Goal: Task Accomplishment & Management: Use online tool/utility

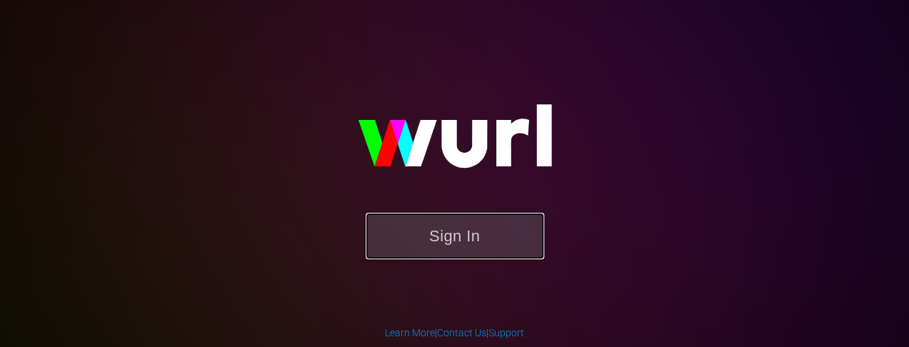
click at [484, 243] on button "Sign In" at bounding box center [455, 236] width 179 height 46
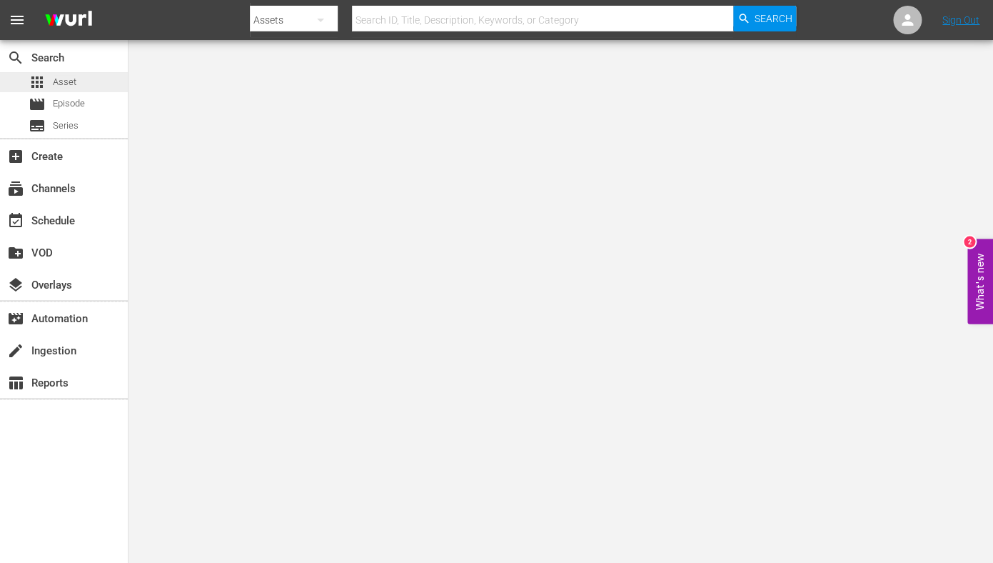
click at [71, 83] on span "Asset" at bounding box center [65, 82] width 24 height 14
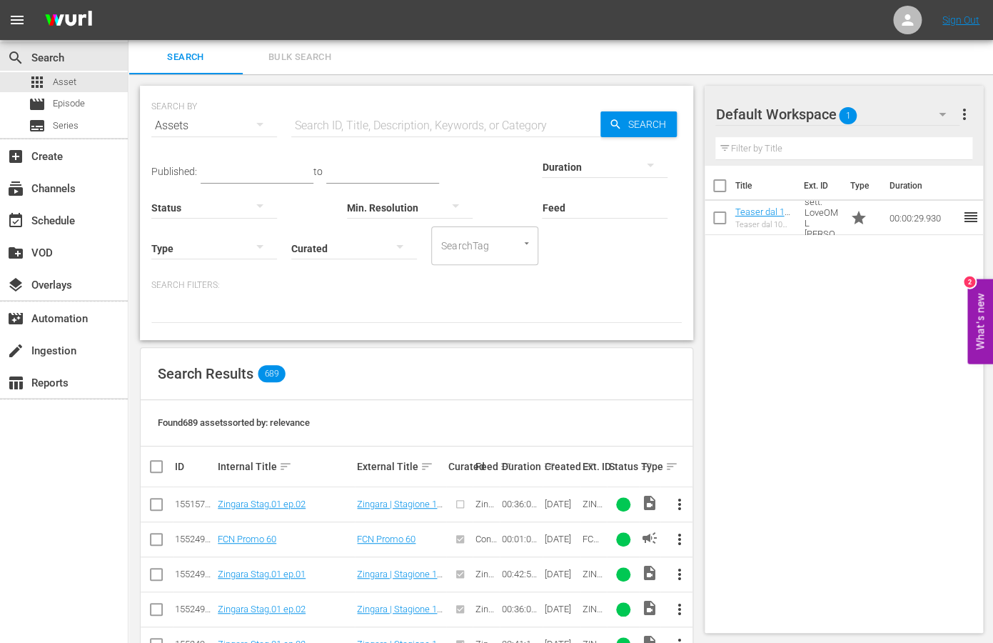
click at [359, 121] on input "text" at bounding box center [445, 126] width 309 height 34
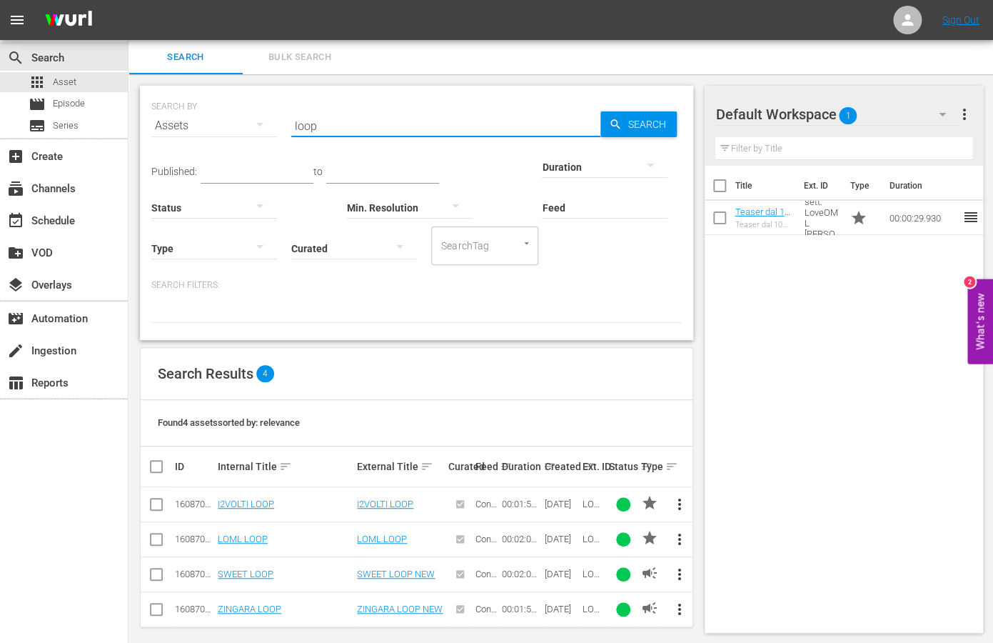
scroll to position [10, 0]
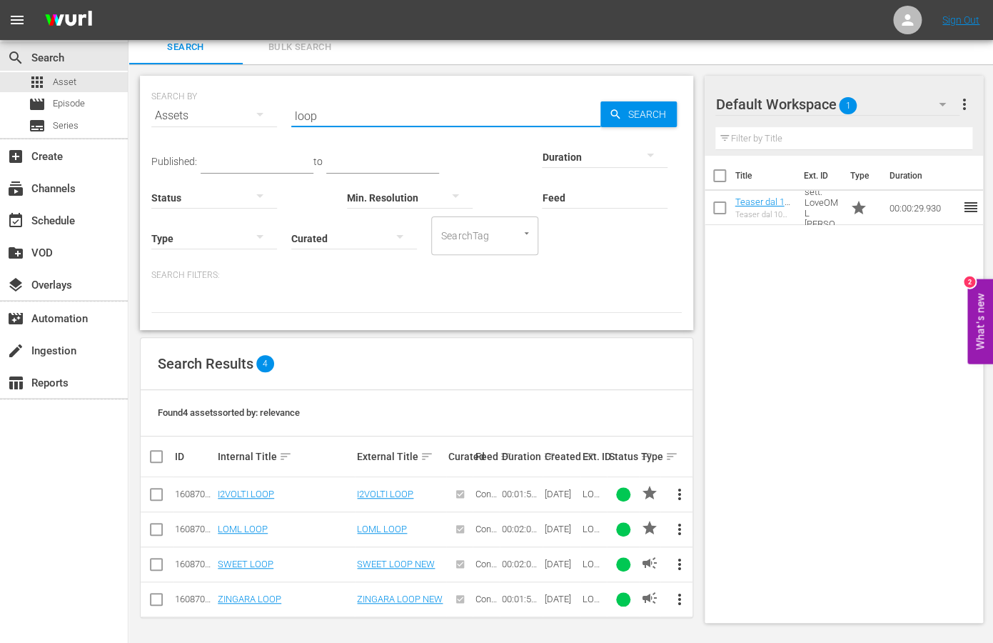
click at [258, 119] on icon "button" at bounding box center [259, 114] width 17 height 17
click at [339, 113] on div "Channels Series Episodes Assets" at bounding box center [496, 321] width 993 height 643
click at [339, 118] on input "loop" at bounding box center [445, 116] width 309 height 34
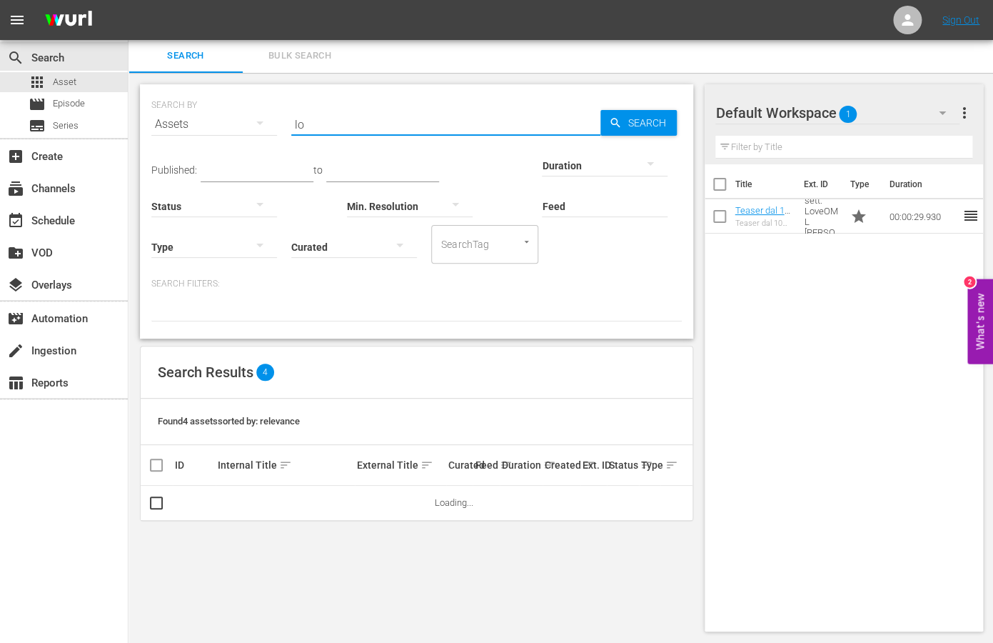
type input "l"
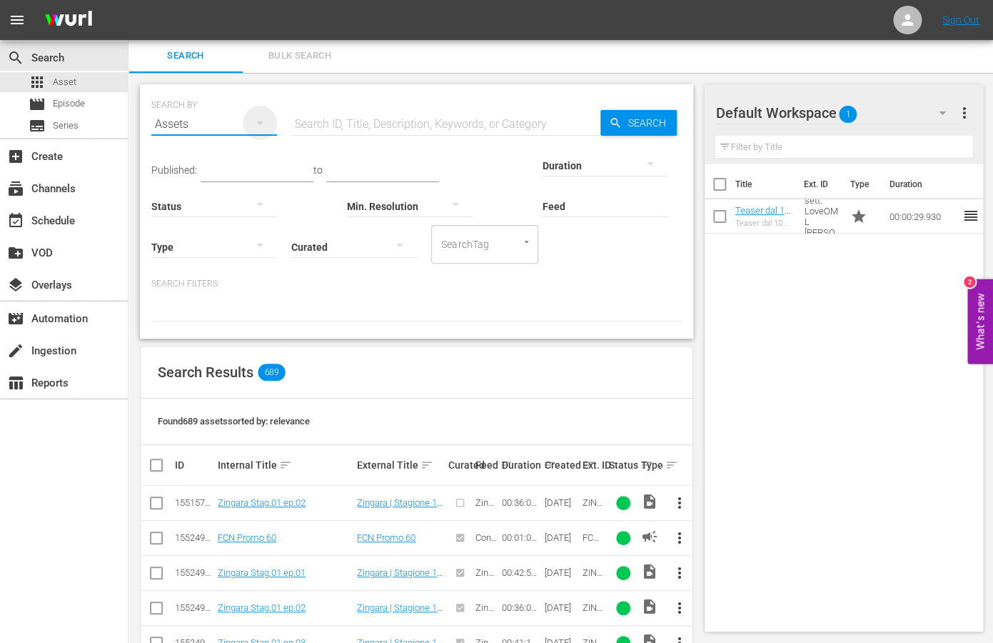
click at [261, 123] on icon "button" at bounding box center [259, 123] width 7 height 4
click at [352, 126] on div "Channels Series Episodes Assets" at bounding box center [496, 321] width 993 height 643
click at [92, 108] on div "movie Episode" at bounding box center [64, 104] width 128 height 20
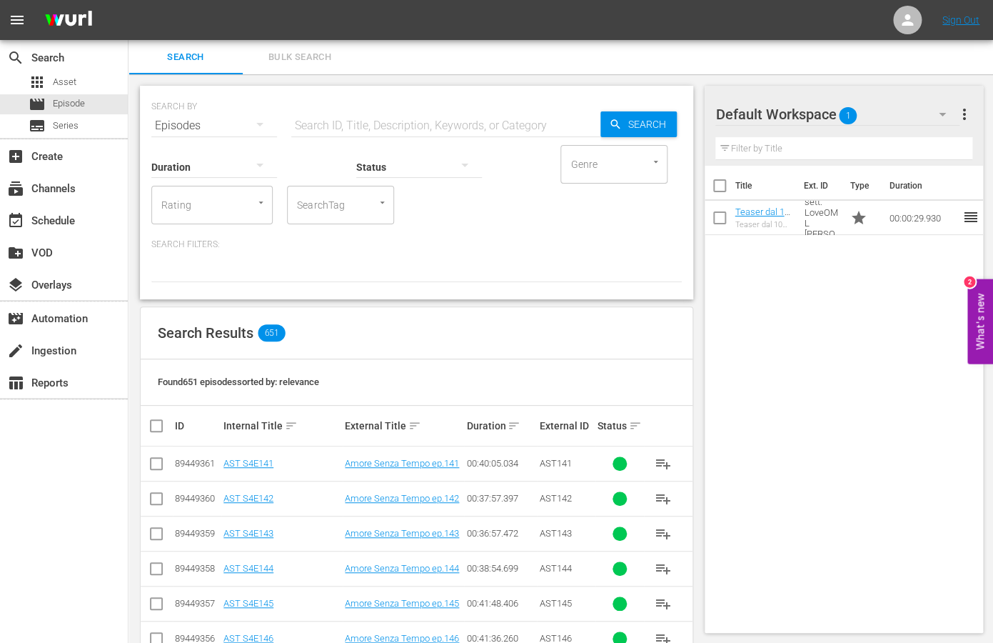
click at [361, 125] on input "text" at bounding box center [445, 126] width 309 height 34
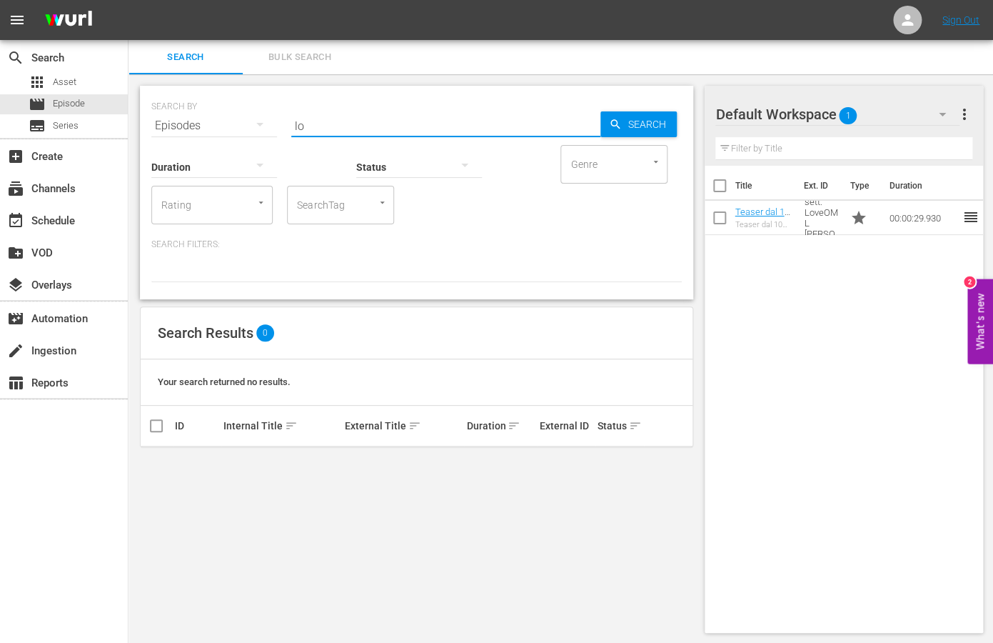
type input "l"
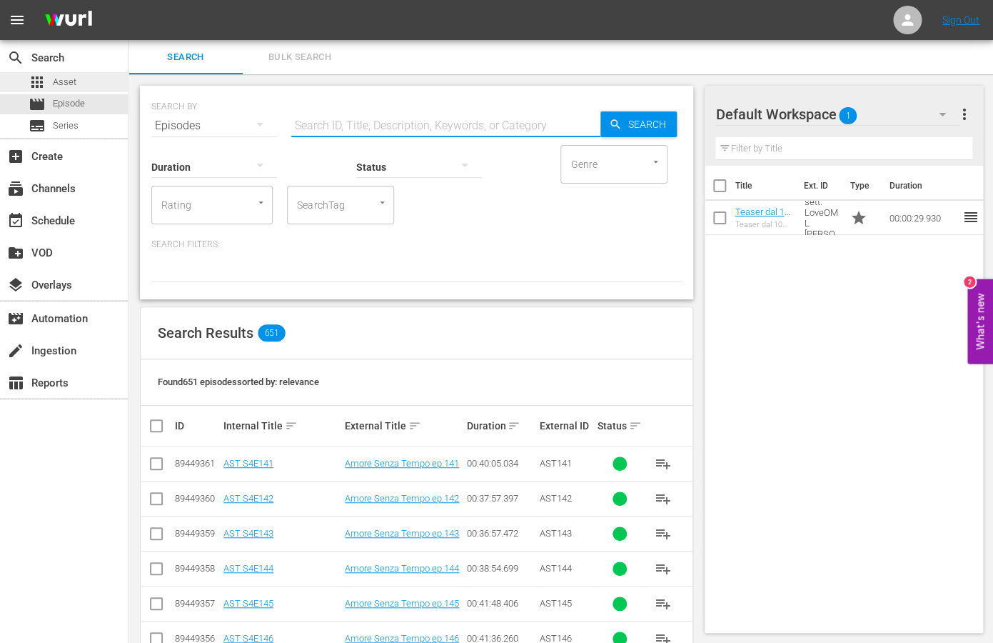
click at [71, 82] on span "Asset" at bounding box center [65, 82] width 24 height 14
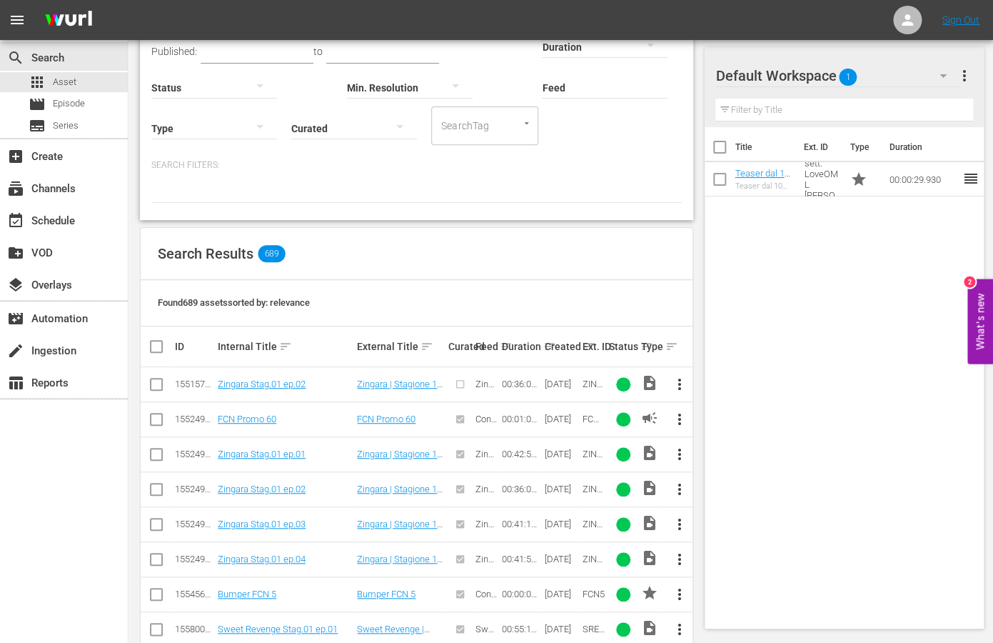
scroll to position [124, 0]
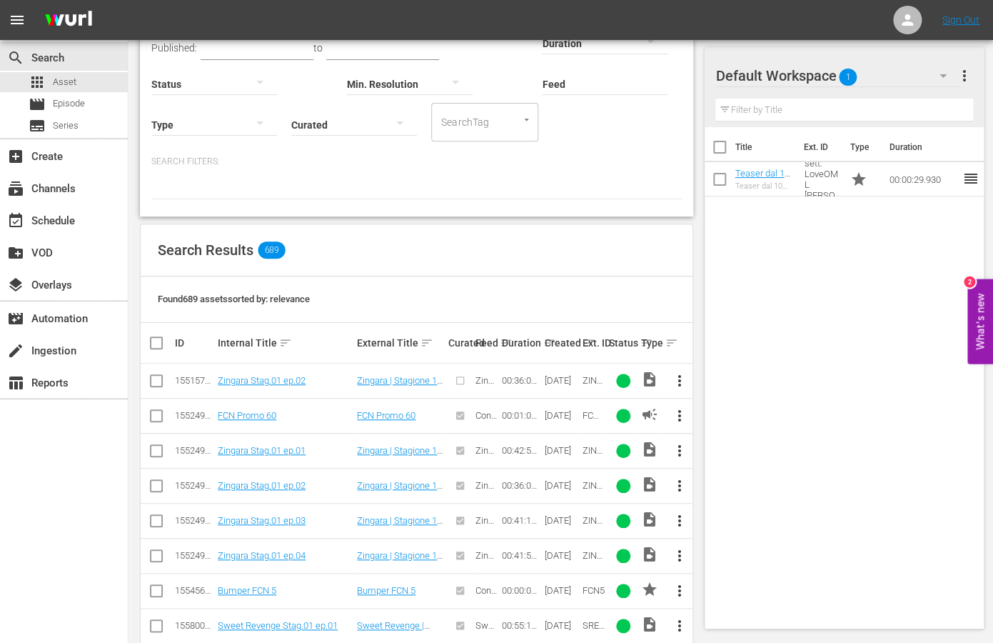
click at [535, 346] on div "Duration sort" at bounding box center [521, 342] width 39 height 17
click at [502, 344] on div "Duration sort" at bounding box center [521, 342] width 39 height 17
click at [506, 340] on div "Duration sort" at bounding box center [521, 342] width 39 height 17
click at [506, 341] on div "Duration sort" at bounding box center [521, 342] width 39 height 17
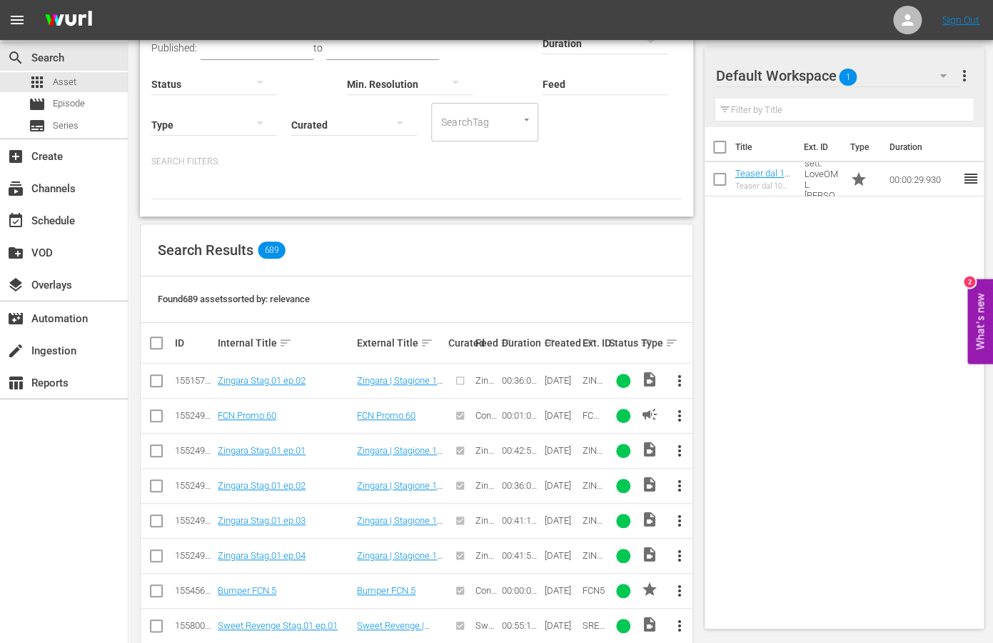
click at [506, 343] on div "Duration sort" at bounding box center [521, 342] width 39 height 17
click at [506, 345] on div "Duration sort" at bounding box center [521, 342] width 39 height 17
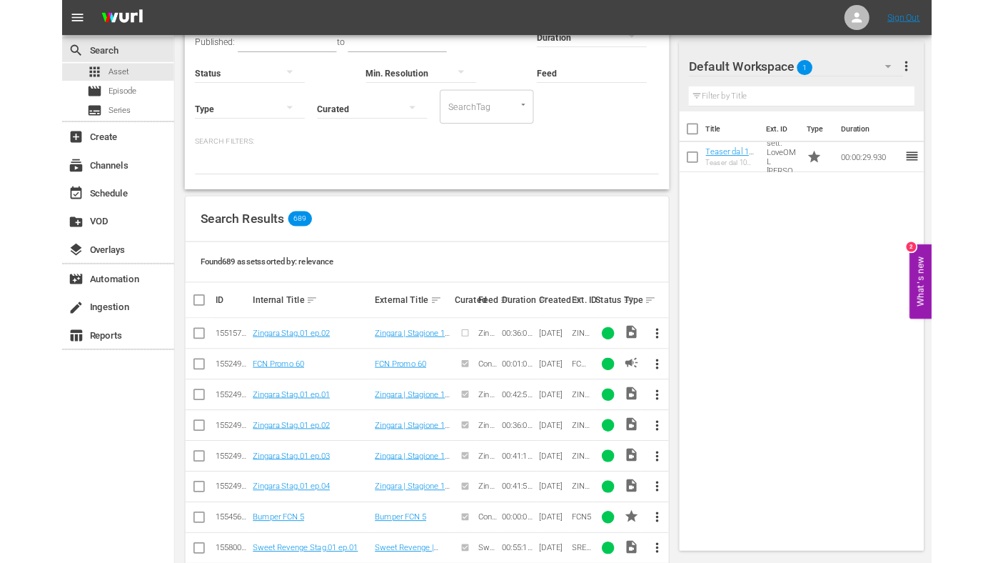
scroll to position [0, 0]
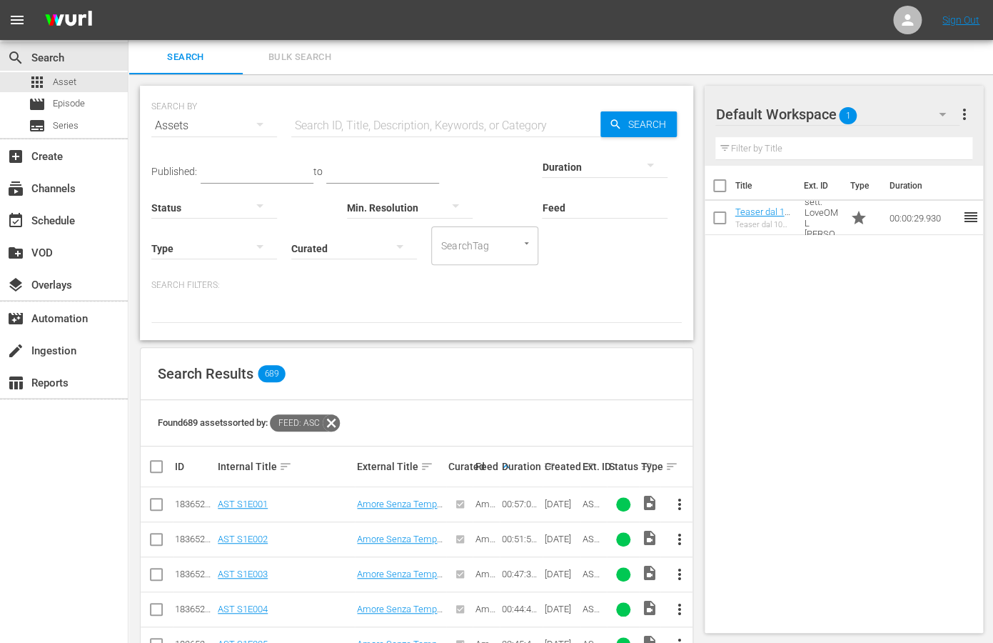
click at [548, 467] on div "Created sort" at bounding box center [562, 466] width 34 height 17
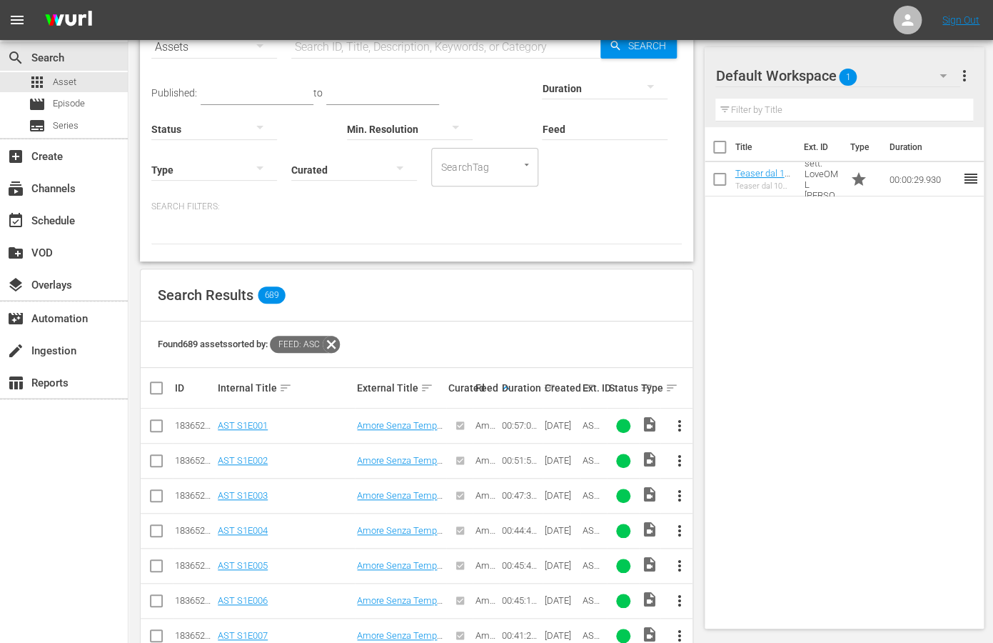
scroll to position [79, 0]
click at [546, 388] on div "Created sort" at bounding box center [562, 386] width 34 height 17
click at [506, 386] on div "Duration sort" at bounding box center [521, 386] width 39 height 17
click at [503, 386] on div "Duration sort" at bounding box center [521, 386] width 39 height 17
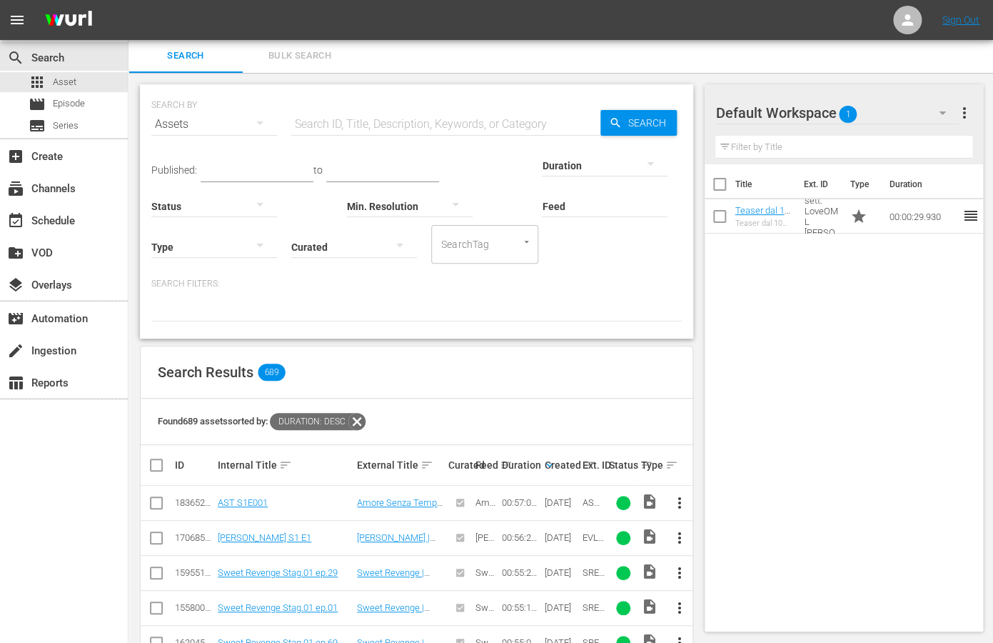
scroll to position [0, 0]
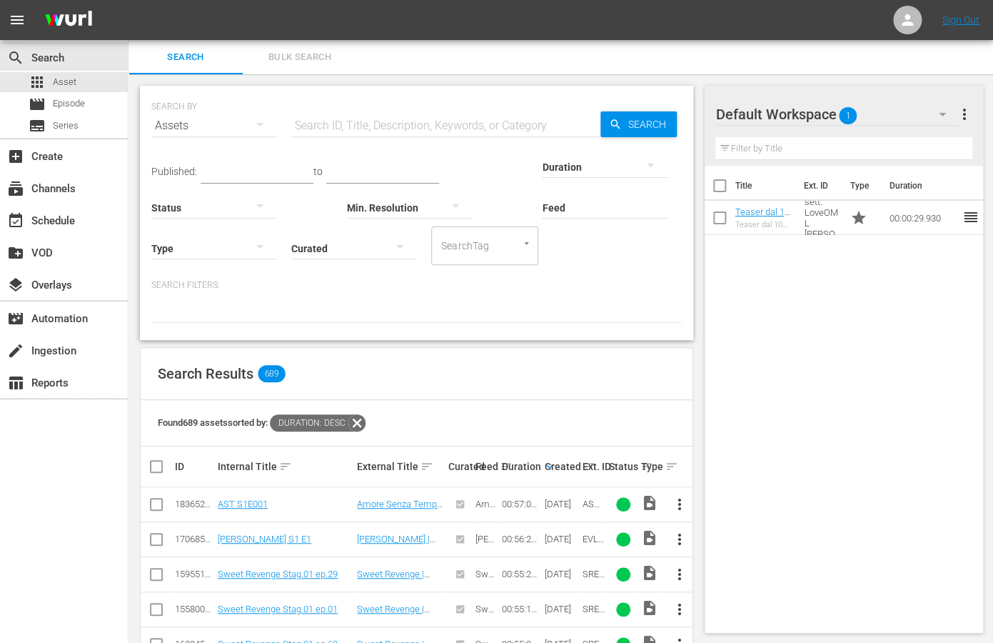
click at [258, 128] on icon "button" at bounding box center [259, 124] width 17 height 17
click at [198, 238] on div "Assets" at bounding box center [197, 244] width 57 height 23
click at [361, 423] on icon at bounding box center [357, 422] width 19 height 19
click at [413, 209] on div at bounding box center [410, 207] width 126 height 40
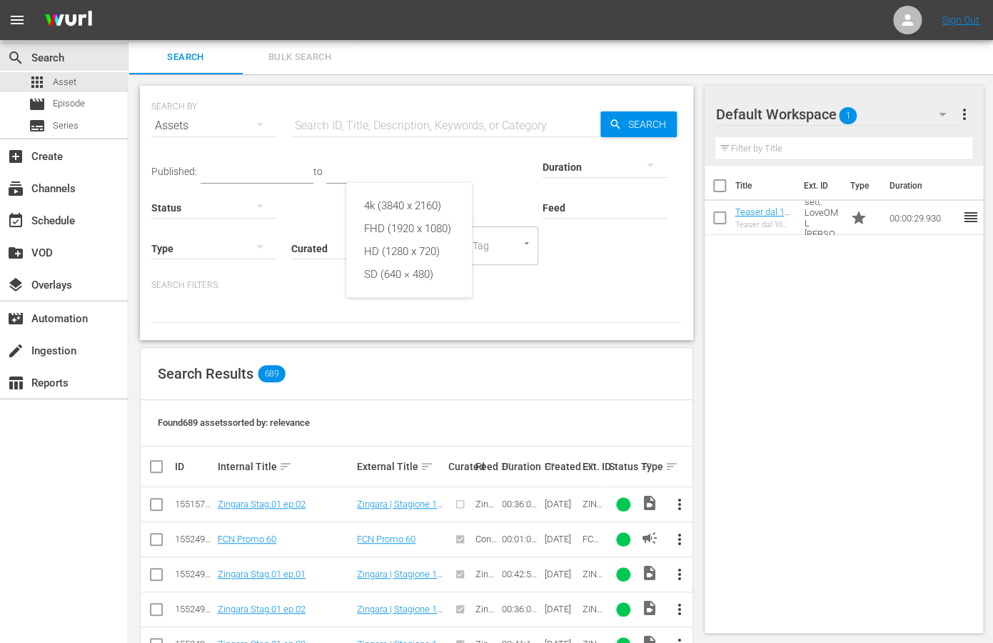
click at [483, 184] on div "4k (3840 x 2160) FHD (1920 x 1080) HD (1280 x 720) SD (640 × 480)" at bounding box center [496, 321] width 993 height 643
click at [653, 168] on icon "button" at bounding box center [650, 164] width 17 height 17
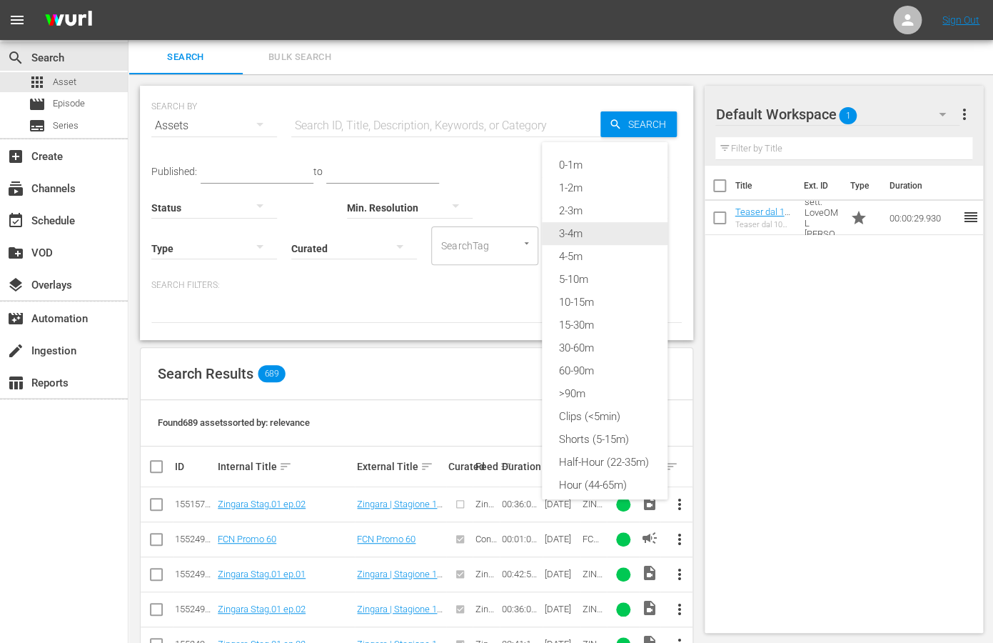
click at [630, 242] on div "3-4m" at bounding box center [605, 233] width 126 height 23
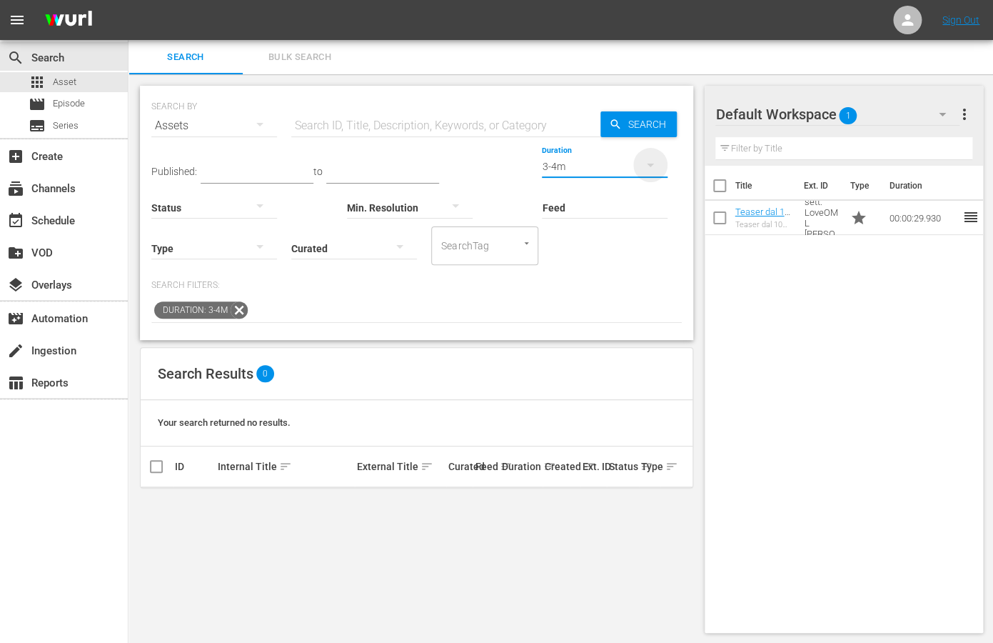
click at [653, 164] on icon "button" at bounding box center [650, 166] width 7 height 4
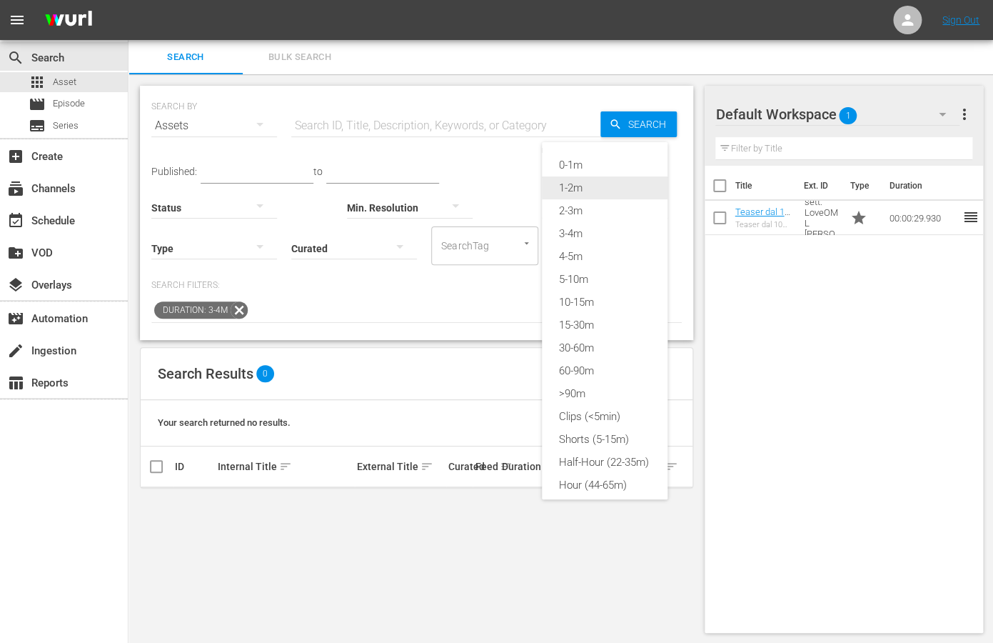
scroll to position [9, 0]
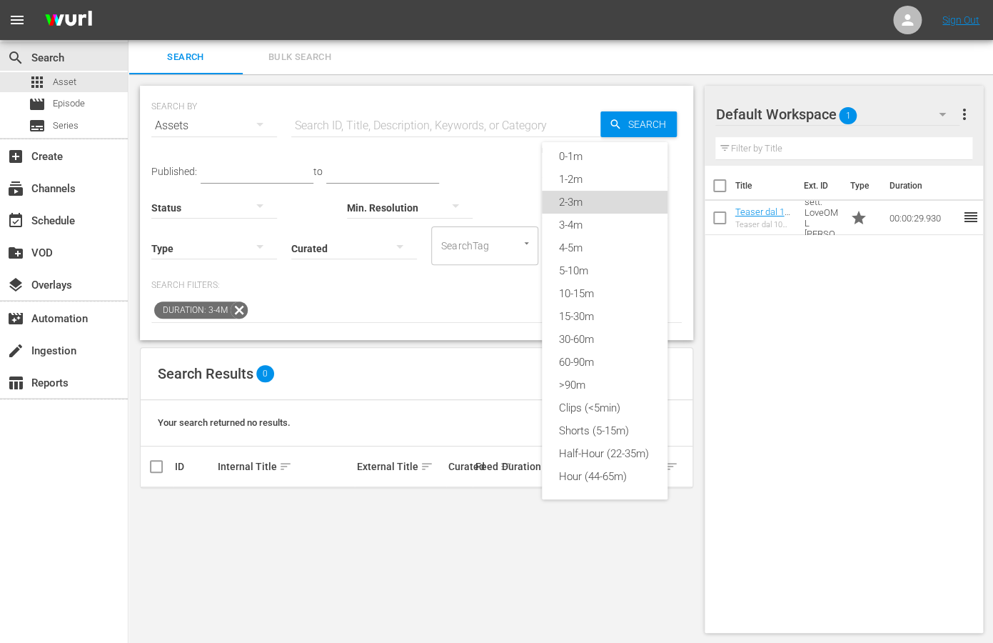
click at [626, 200] on div "2-3m" at bounding box center [605, 202] width 126 height 23
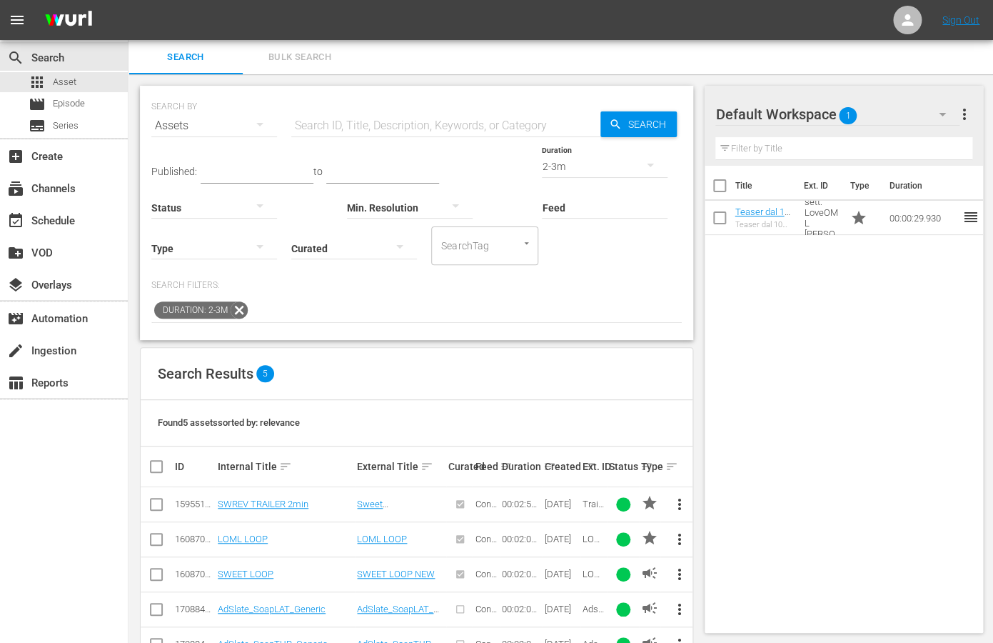
scroll to position [45, 0]
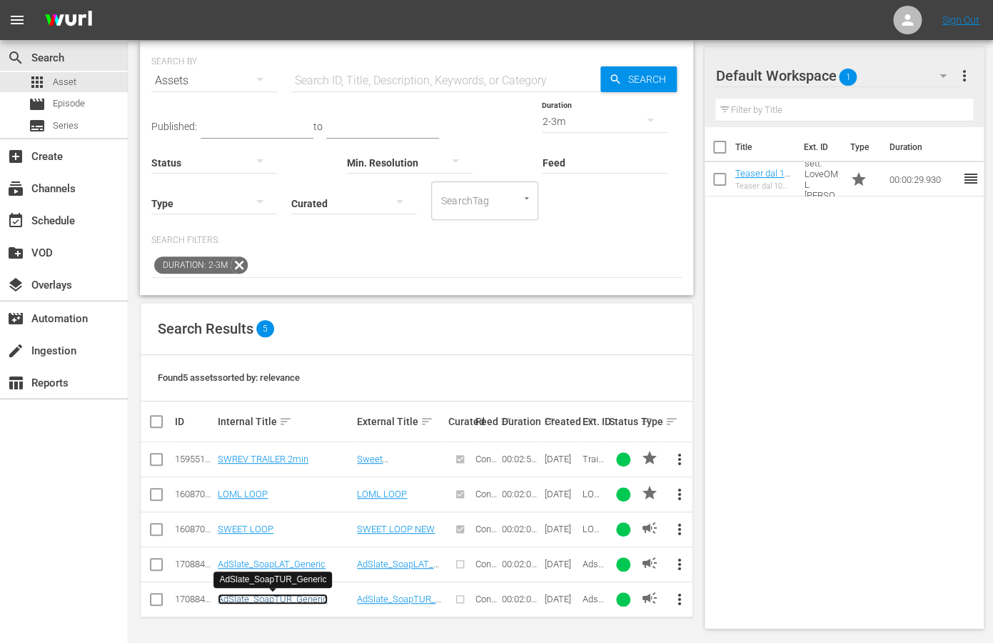
click at [240, 562] on link "AdSlate_SoapTUR_Generic" at bounding box center [273, 598] width 110 height 11
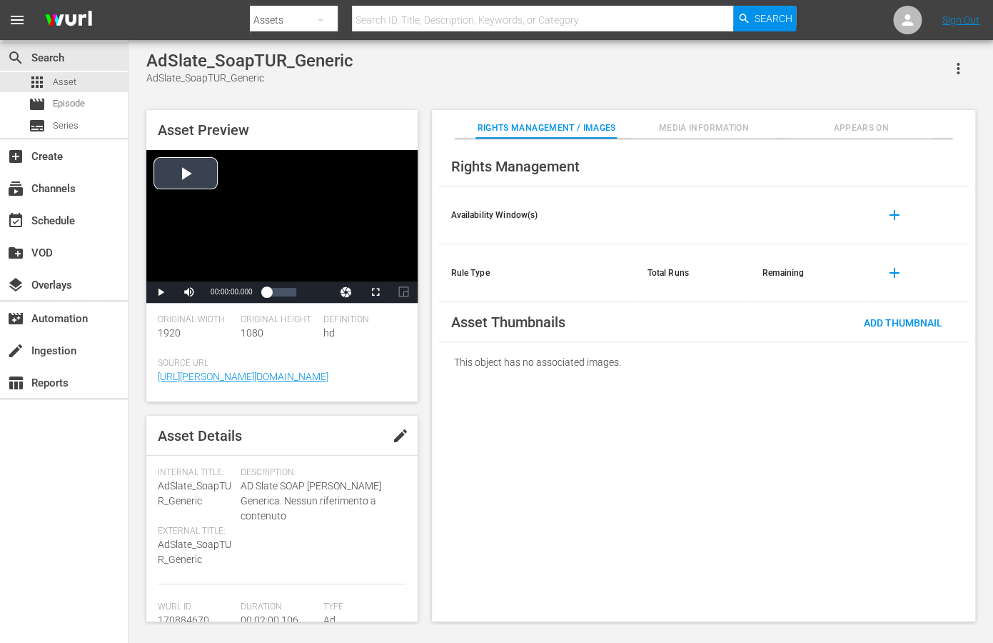
click at [206, 184] on div "Video Player" at bounding box center [281, 215] width 271 height 131
click at [161, 292] on span "Video Player" at bounding box center [161, 292] width 0 height 0
